Goal: Find specific page/section: Find specific page/section

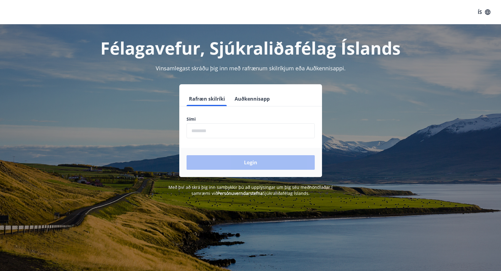
click at [205, 129] on input "phone" at bounding box center [251, 130] width 128 height 15
type input "********"
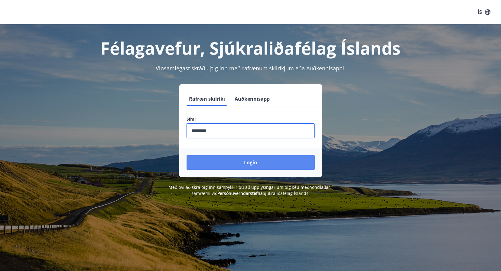
click at [214, 157] on button "Login" at bounding box center [251, 162] width 128 height 15
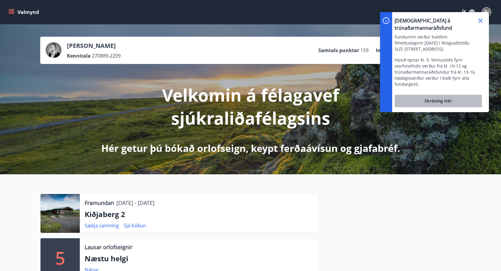
click at [443, 98] on span "Skráning hér" at bounding box center [438, 101] width 27 height 6
click at [478, 18] on icon at bounding box center [480, 20] width 7 height 7
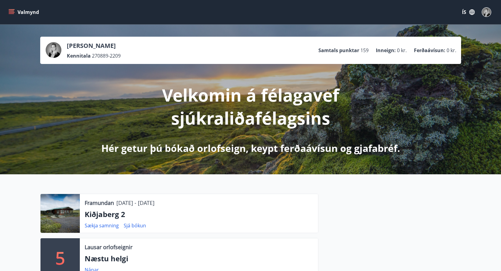
drag, startPoint x: 196, startPoint y: 222, endPoint x: 180, endPoint y: 83, distance: 139.8
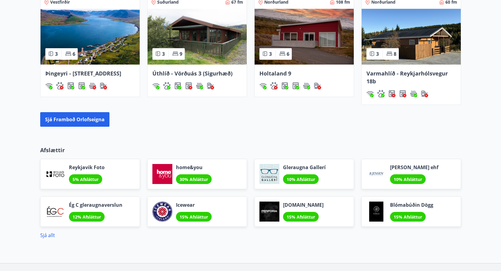
scroll to position [523, 0]
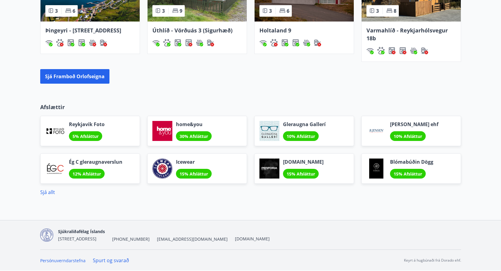
click at [109, 259] on link "Spurt og svarað" at bounding box center [111, 260] width 36 height 7
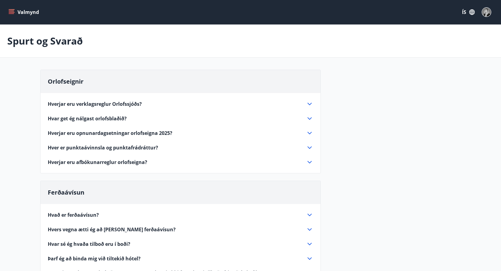
click at [13, 11] on icon "menu" at bounding box center [11, 11] width 5 height 1
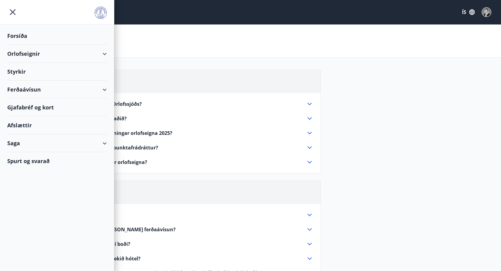
click at [31, 55] on div "Orlofseignir" at bounding box center [57, 54] width 100 height 18
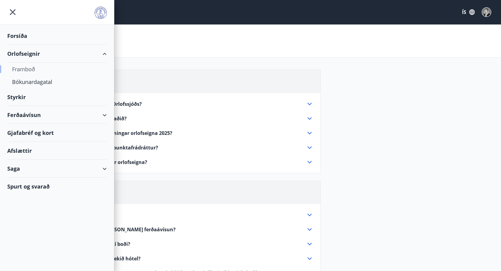
click at [27, 69] on div "Framboð" at bounding box center [57, 69] width 90 height 13
